Goal: Check status: Check status

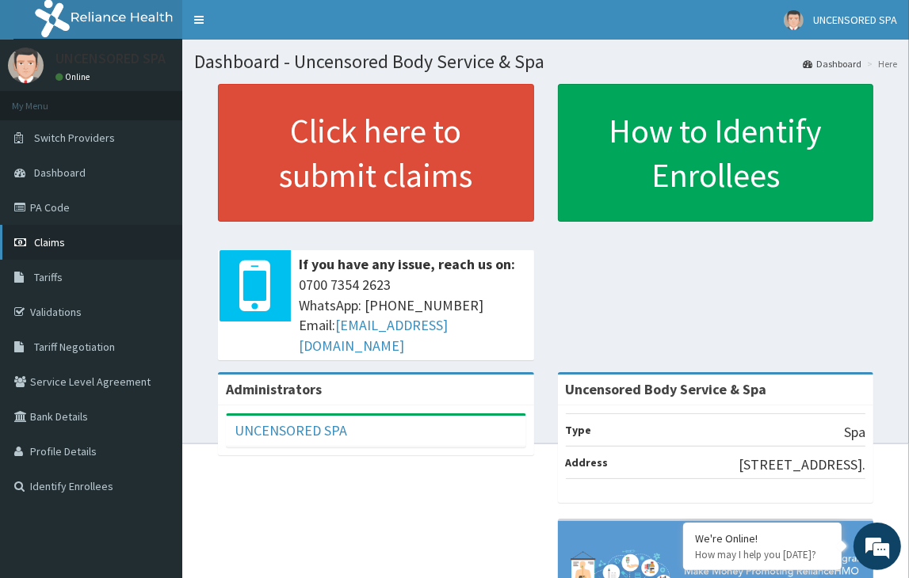
click at [37, 242] on span "Claims" at bounding box center [49, 242] width 31 height 14
click at [95, 248] on link "Claims" at bounding box center [91, 242] width 182 height 35
click at [68, 240] on link "Claims" at bounding box center [91, 242] width 182 height 35
click at [82, 240] on link "Claims" at bounding box center [91, 242] width 182 height 35
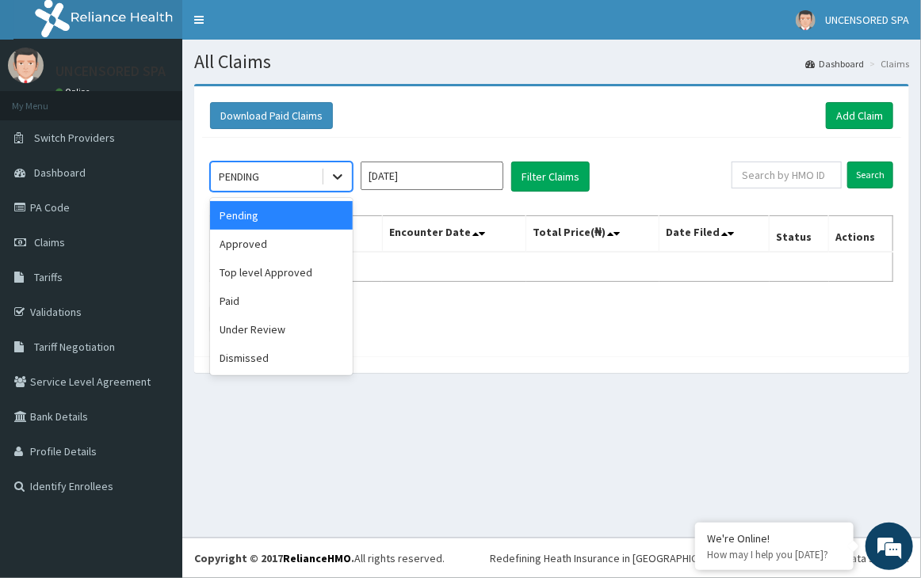
click at [333, 172] on icon at bounding box center [338, 177] width 16 height 16
click at [268, 324] on div "Under Review" at bounding box center [281, 329] width 143 height 29
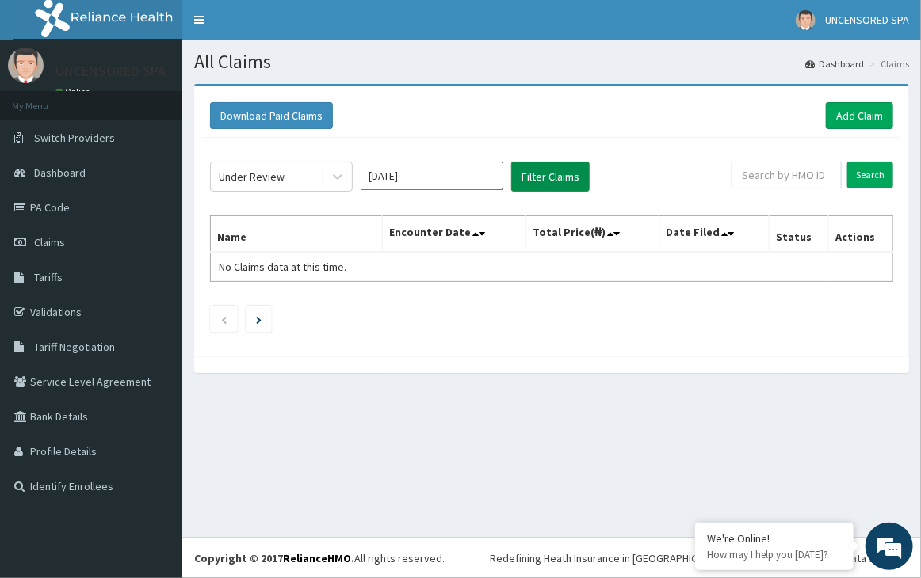
click at [561, 181] on button "Filter Claims" at bounding box center [550, 177] width 78 height 30
